Goal: Information Seeking & Learning: Learn about a topic

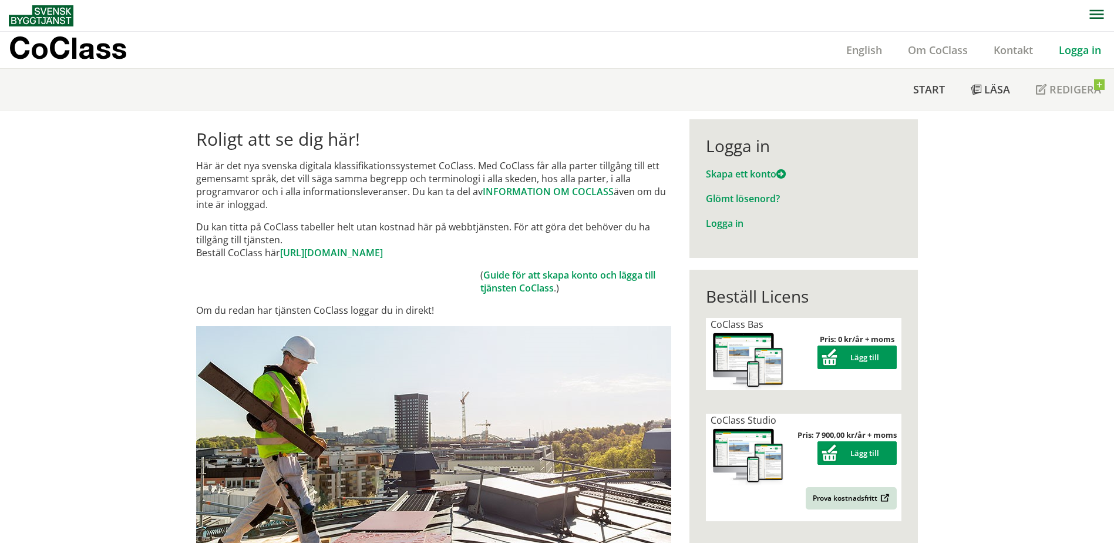
click at [1071, 51] on link "Logga in" at bounding box center [1080, 50] width 68 height 14
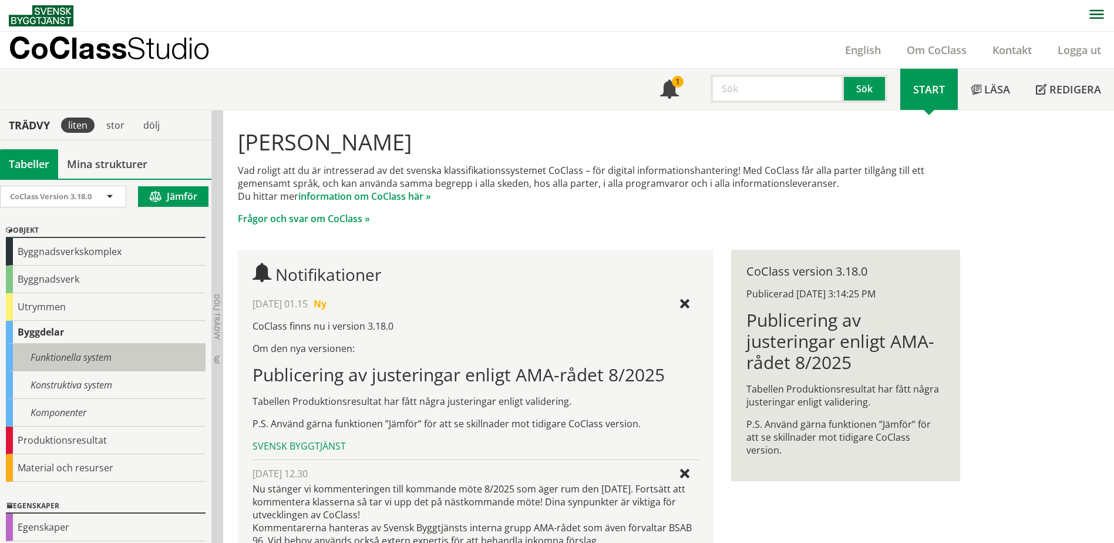
click at [92, 360] on div "Funktionella system" at bounding box center [106, 358] width 200 height 28
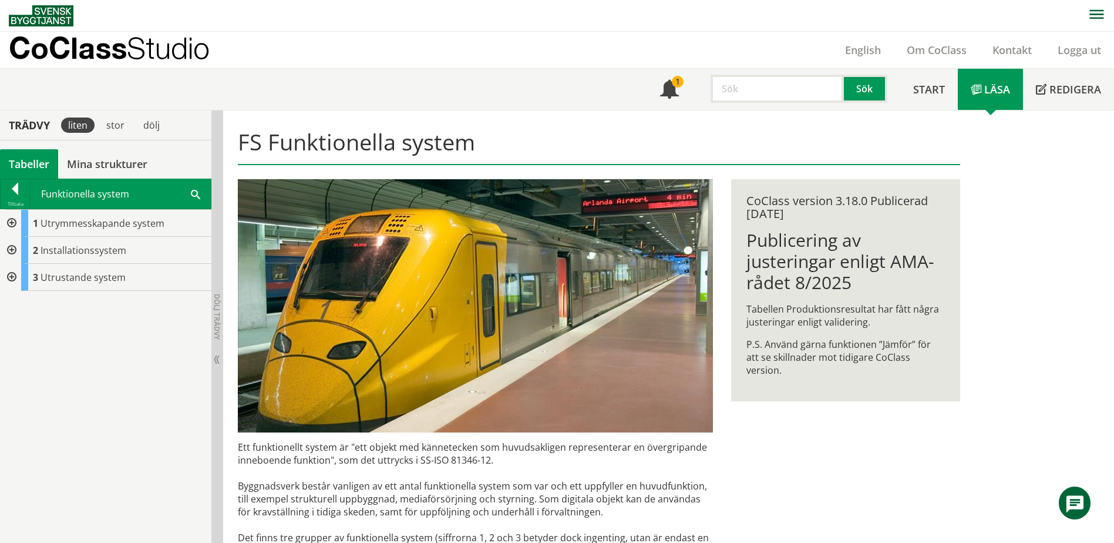
click at [194, 191] on span at bounding box center [195, 193] width 9 height 12
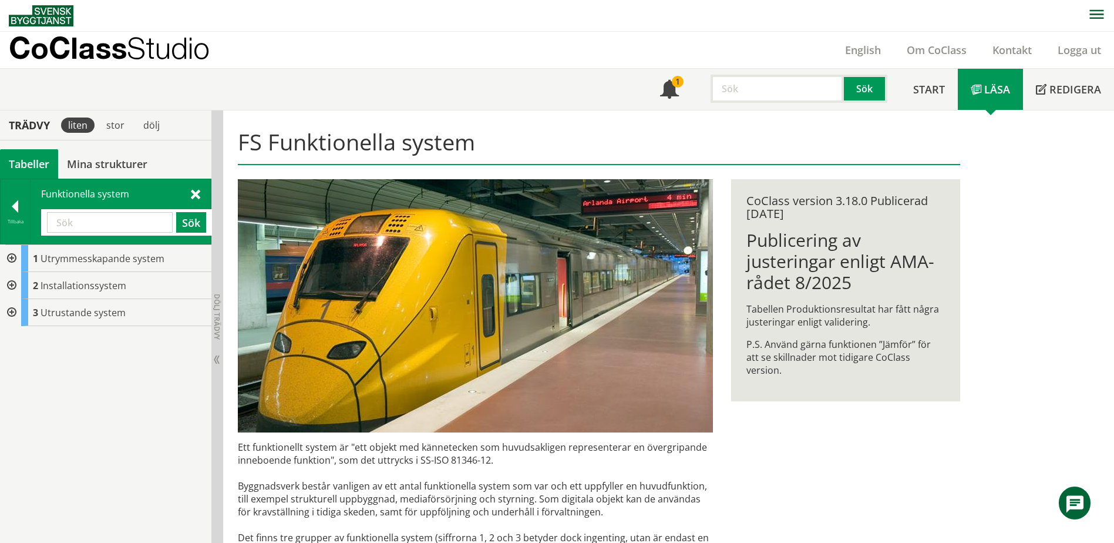
click at [132, 210] on div "Sök" at bounding box center [126, 222] width 171 height 26
click at [127, 219] on input "text" at bounding box center [110, 222] width 126 height 21
type input "damm"
click at [200, 217] on button "Sök" at bounding box center [191, 222] width 30 height 21
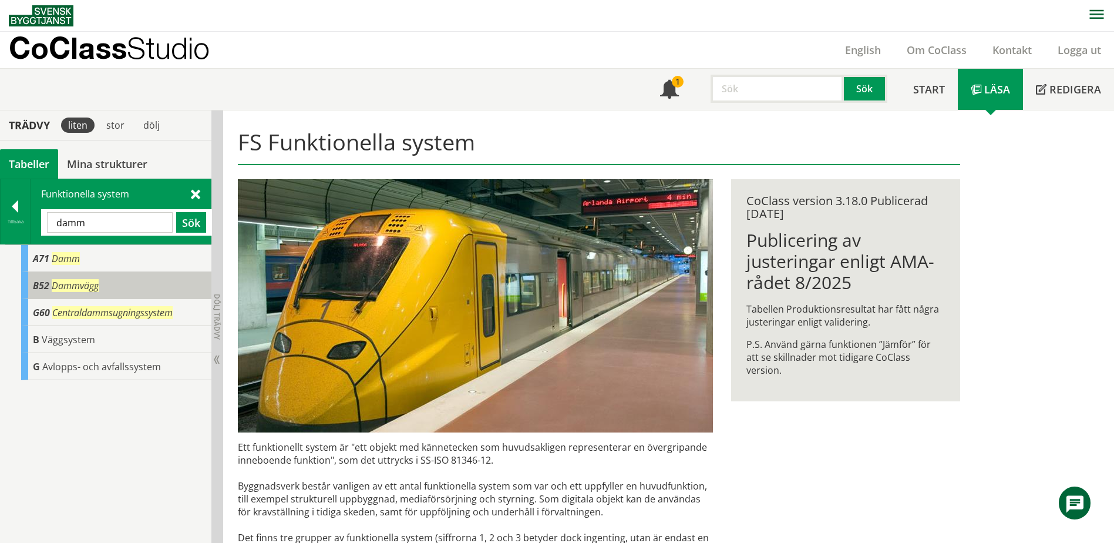
click at [68, 287] on span "Dammvägg" at bounding box center [75, 285] width 47 height 13
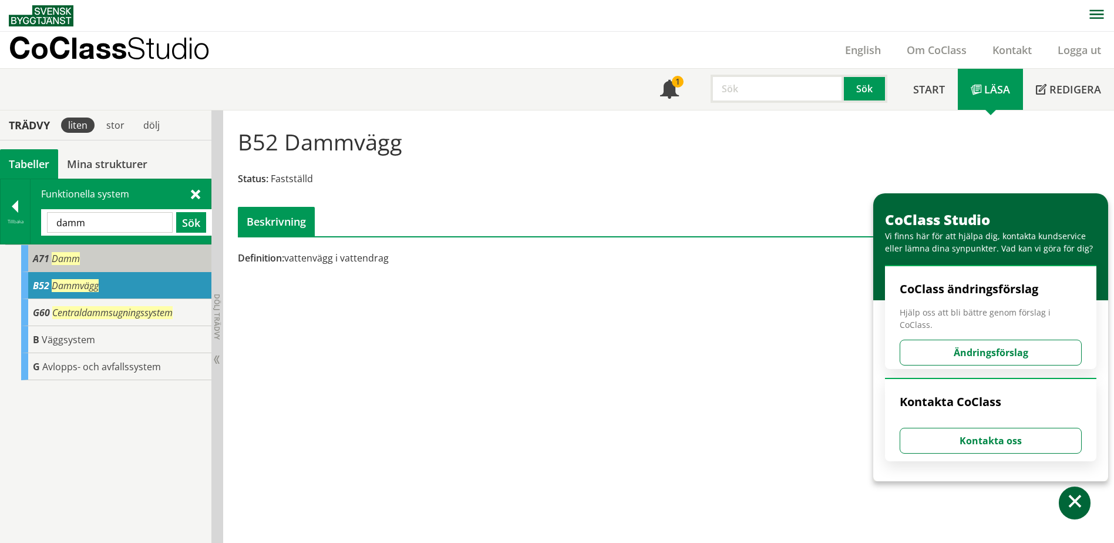
click at [69, 261] on span "Damm" at bounding box center [66, 258] width 28 height 13
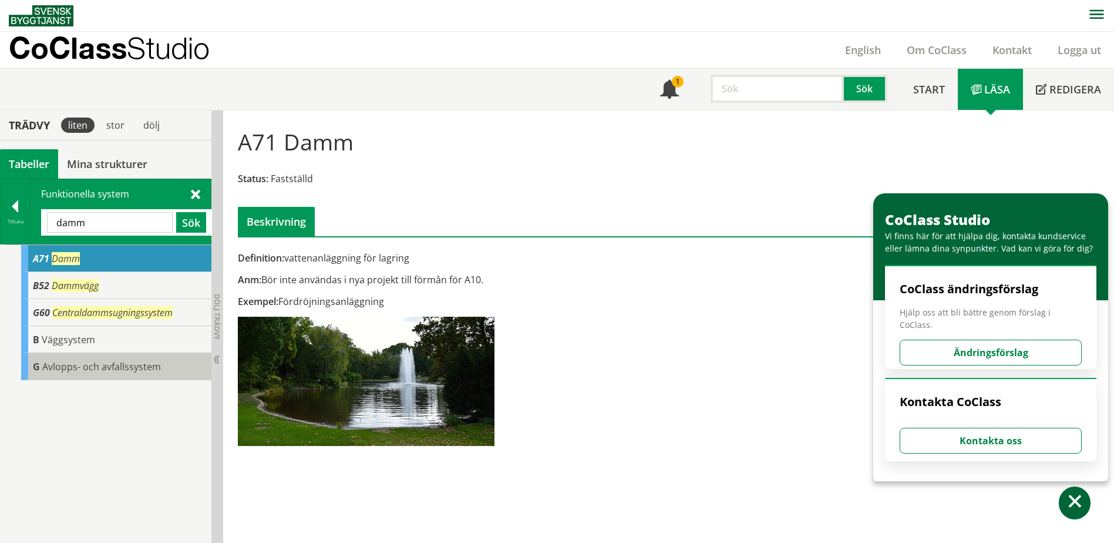
click at [105, 370] on span "Avlopps- och avfallssystem" at bounding box center [101, 366] width 119 height 13
